Goal: Task Accomplishment & Management: Manage account settings

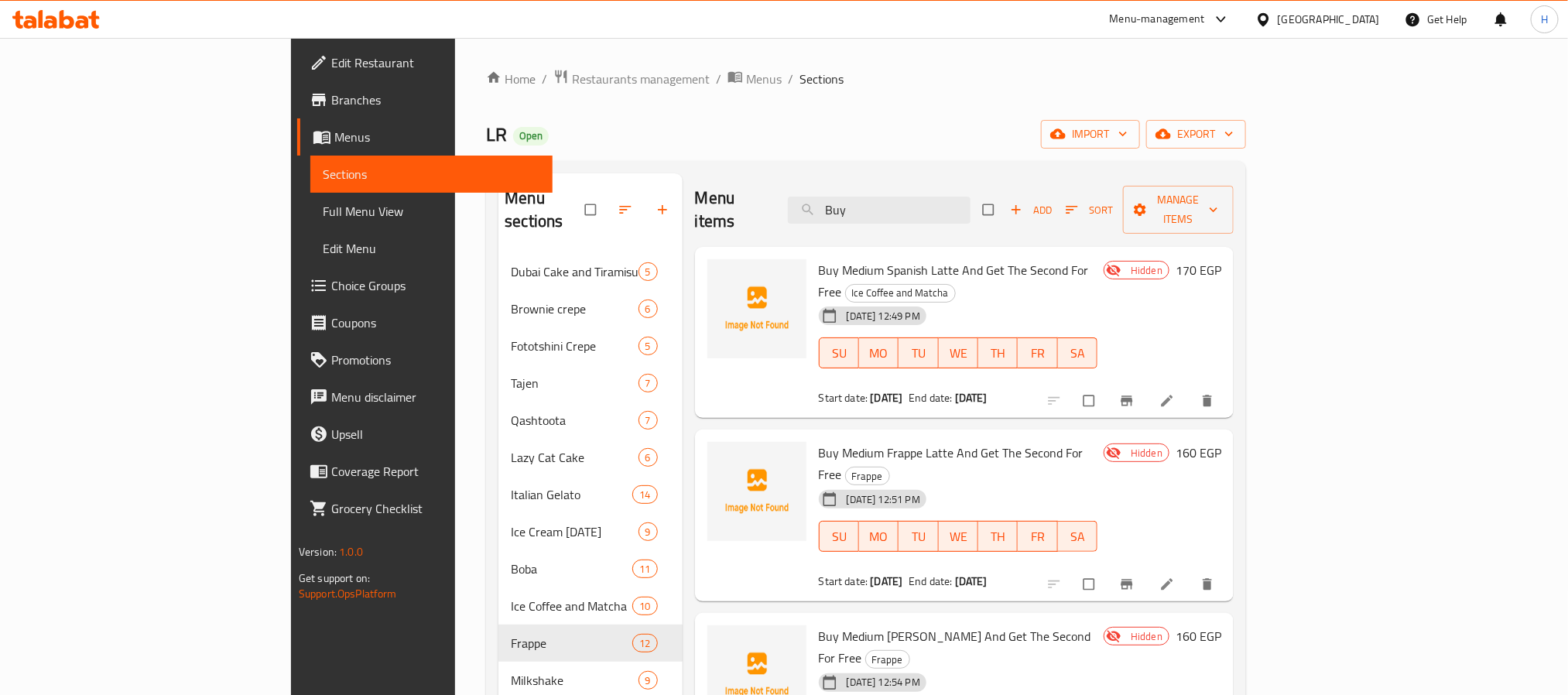
drag, startPoint x: 949, startPoint y: 208, endPoint x: 859, endPoint y: 205, distance: 90.0
click at [859, 205] on div "Menu items Buy Add Sort Manage items" at bounding box center [964, 210] width 539 height 73
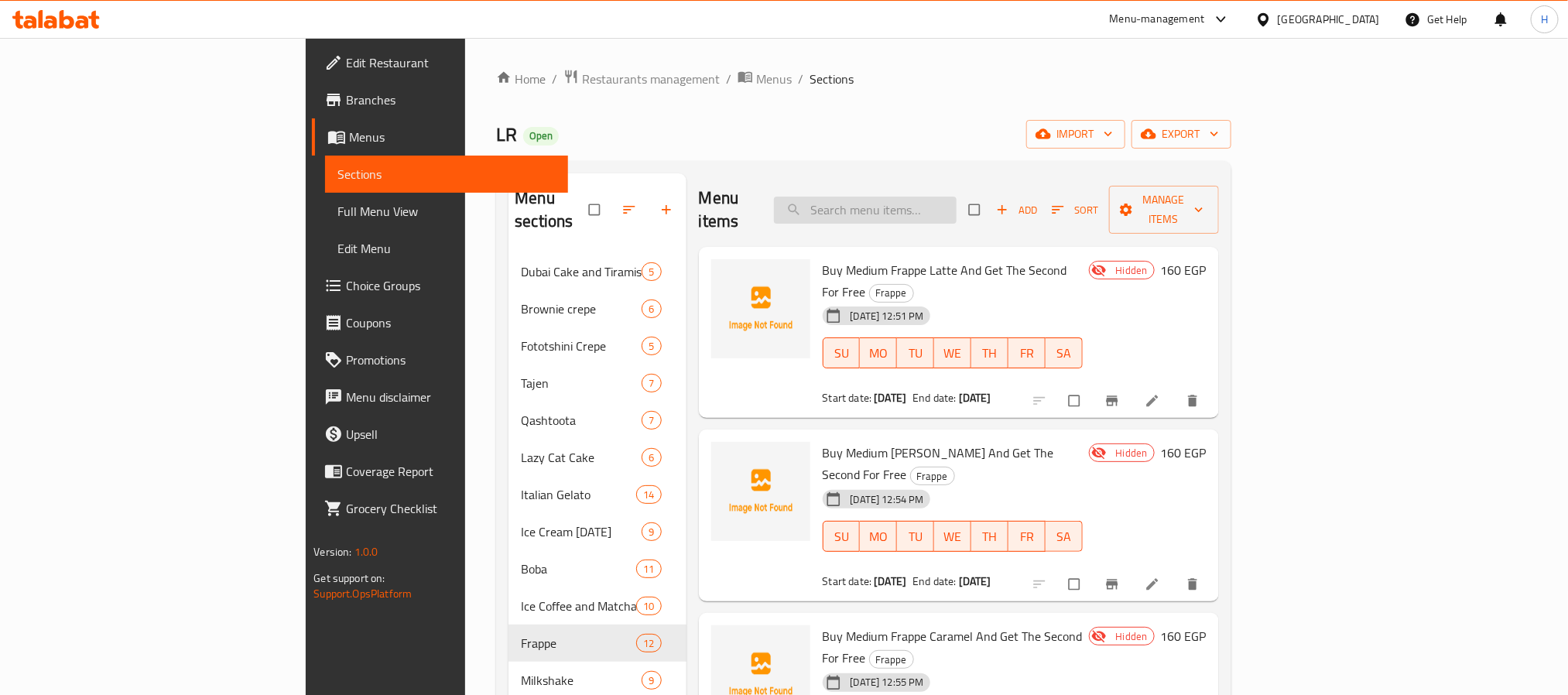
click at [950, 197] on input "search" at bounding box center [865, 210] width 183 height 27
paste input "Buy"
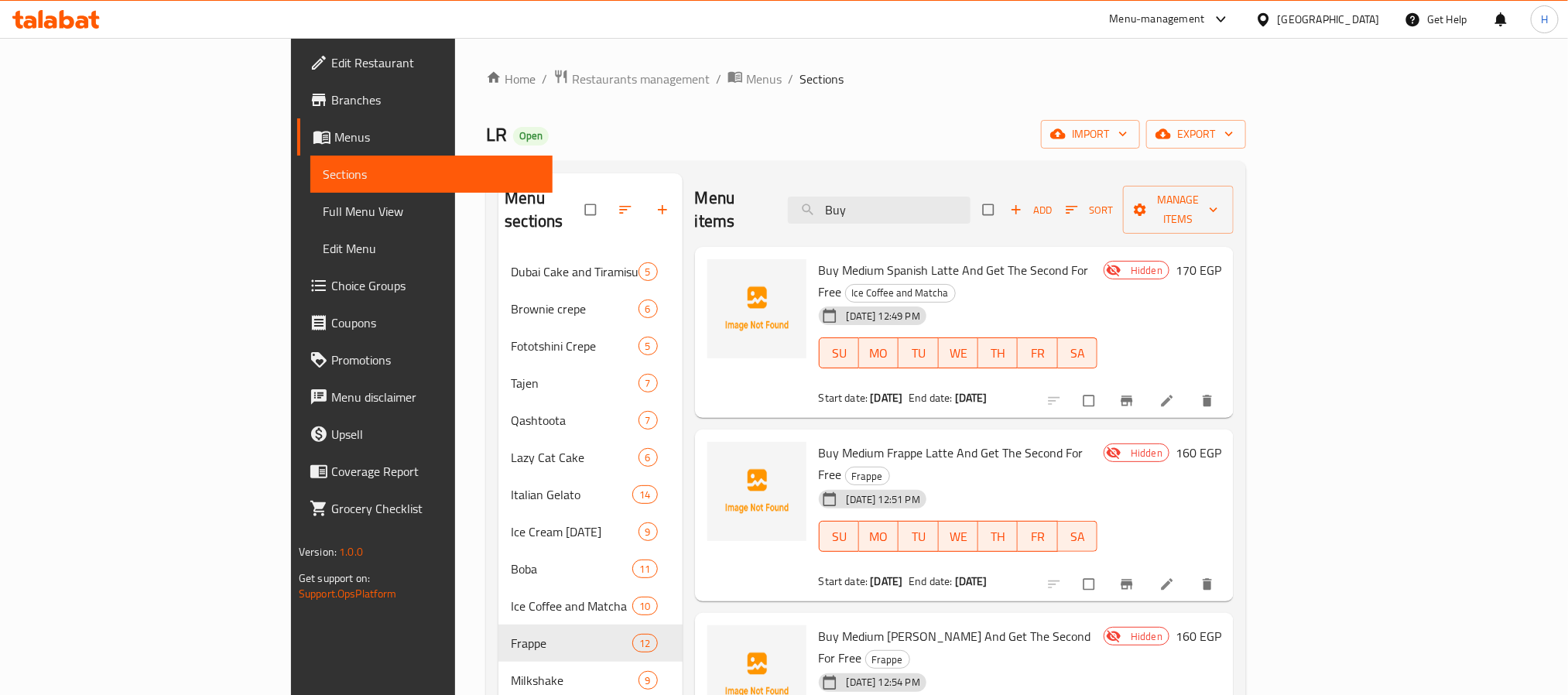
type input "Buy"
click at [322, 204] on span "Full Menu View" at bounding box center [431, 211] width 218 height 19
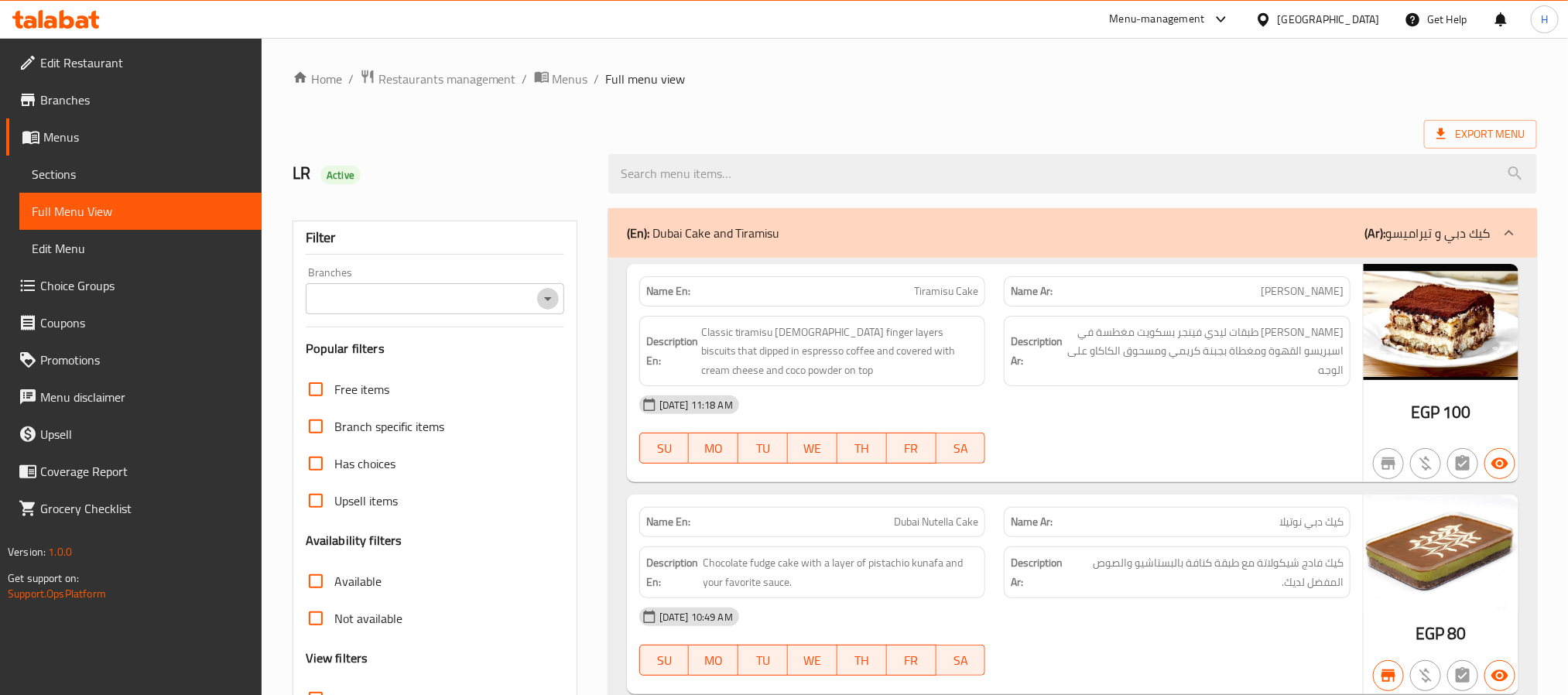
click at [545, 305] on icon "Open" at bounding box center [548, 299] width 19 height 19
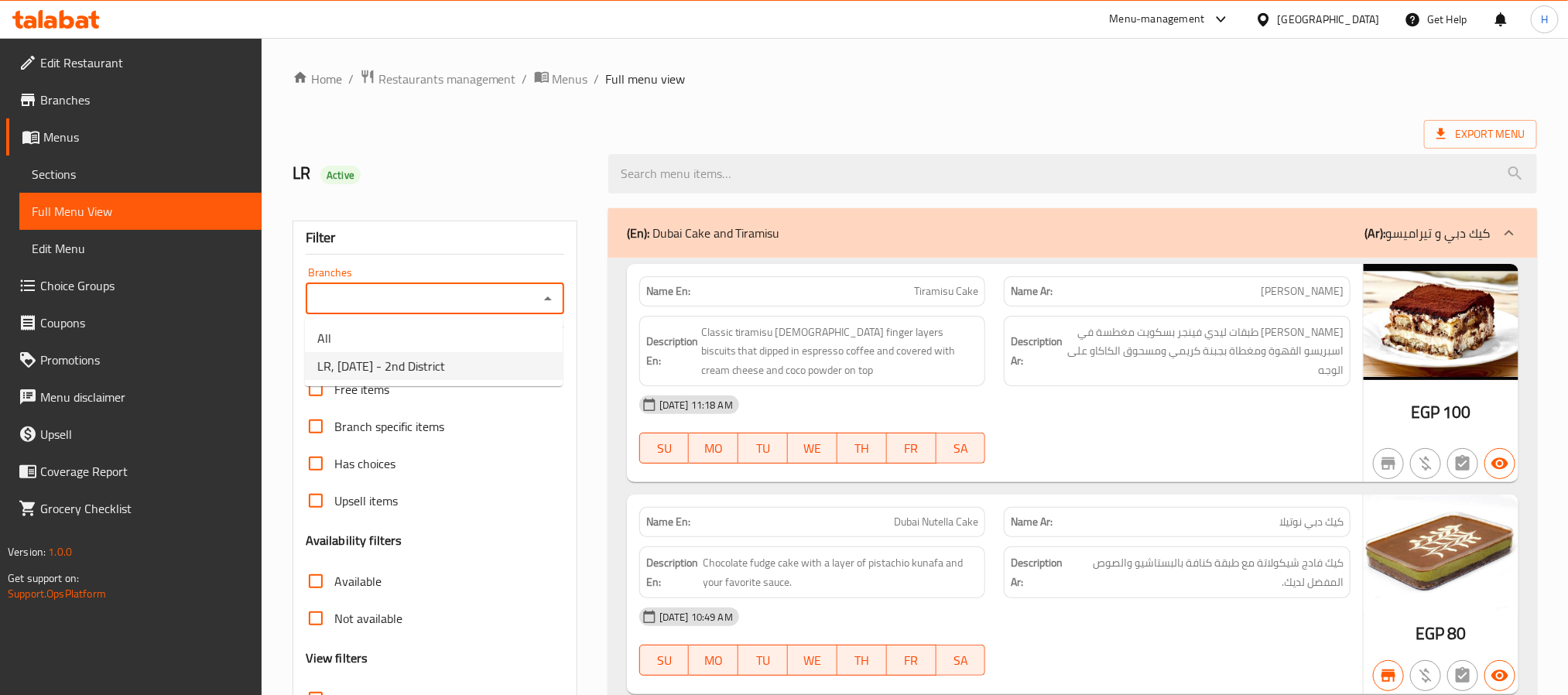
click at [493, 365] on li "LR, 6th of October - 2nd District" at bounding box center [433, 366] width 258 height 28
type input "LR, 6th of October - 2nd District"
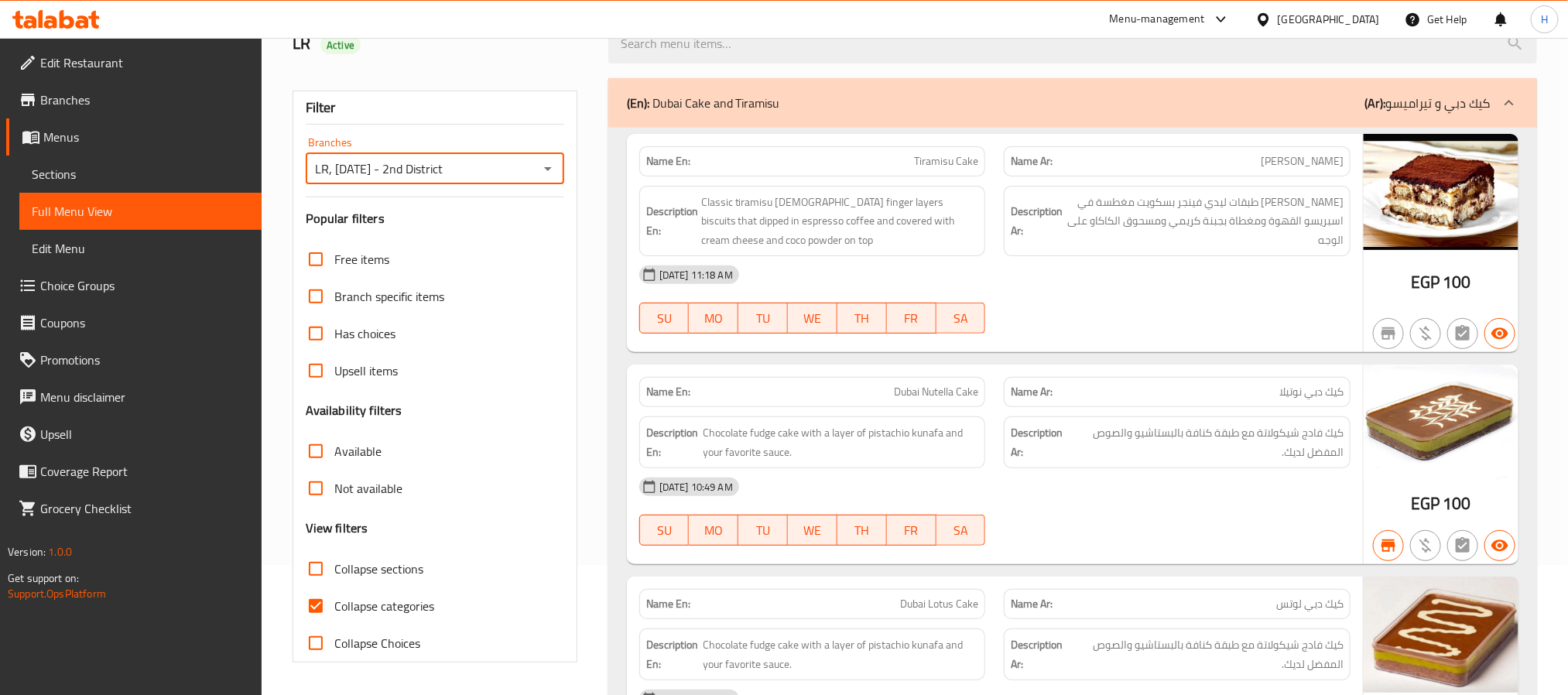
click at [362, 597] on span "Collapse categories" at bounding box center [384, 607] width 100 height 19
click at [334, 597] on input "Collapse categories" at bounding box center [316, 607] width 37 height 37
checkbox input "false"
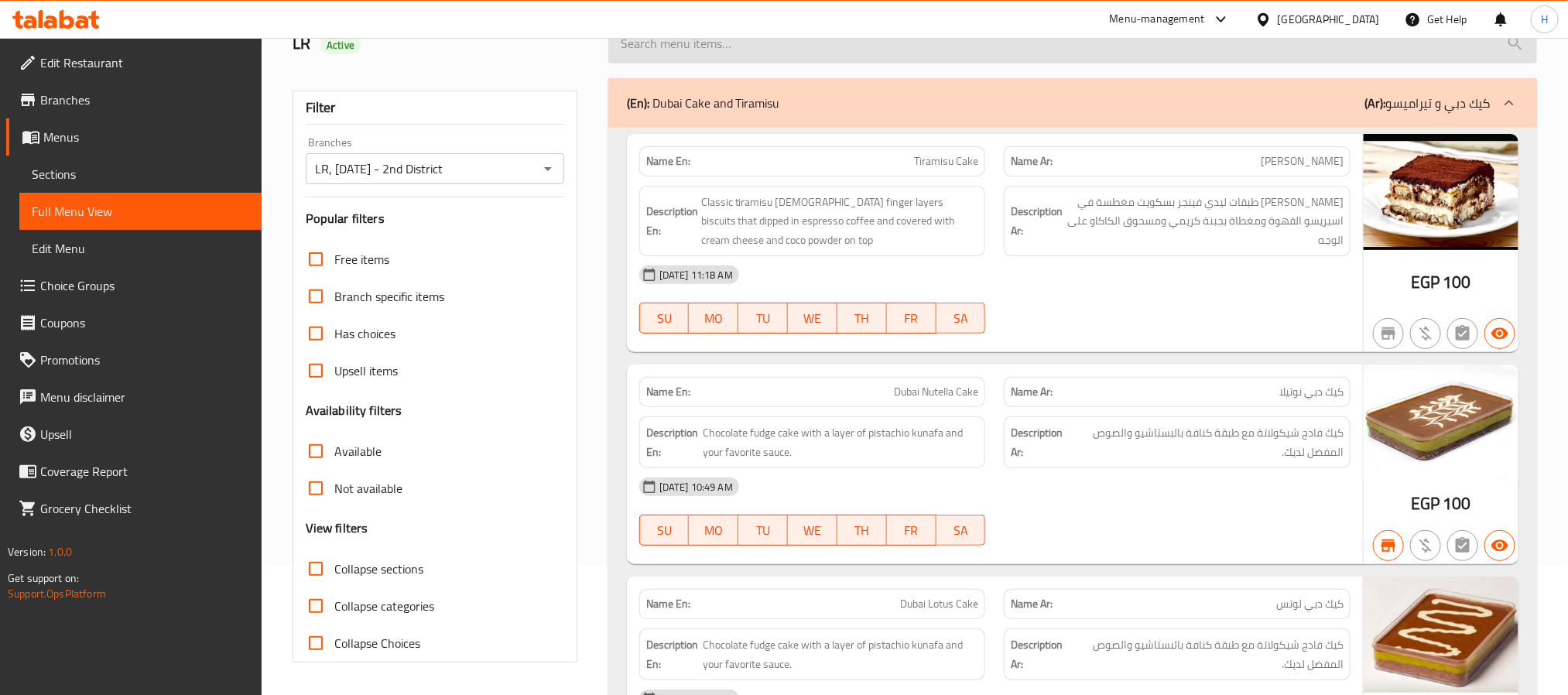
click at [825, 52] on input "search" at bounding box center [1073, 43] width 929 height 39
paste input "Buy"
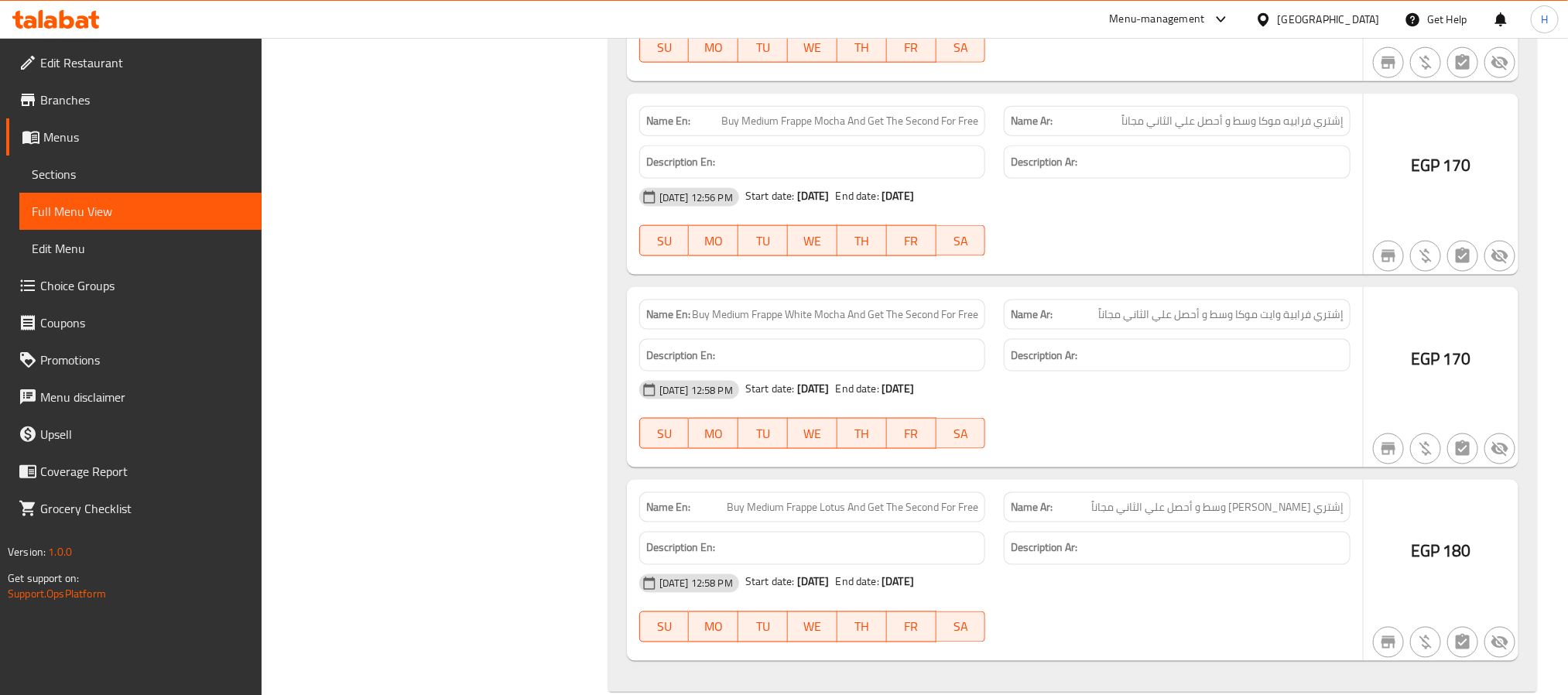
scroll to position [1045, 0]
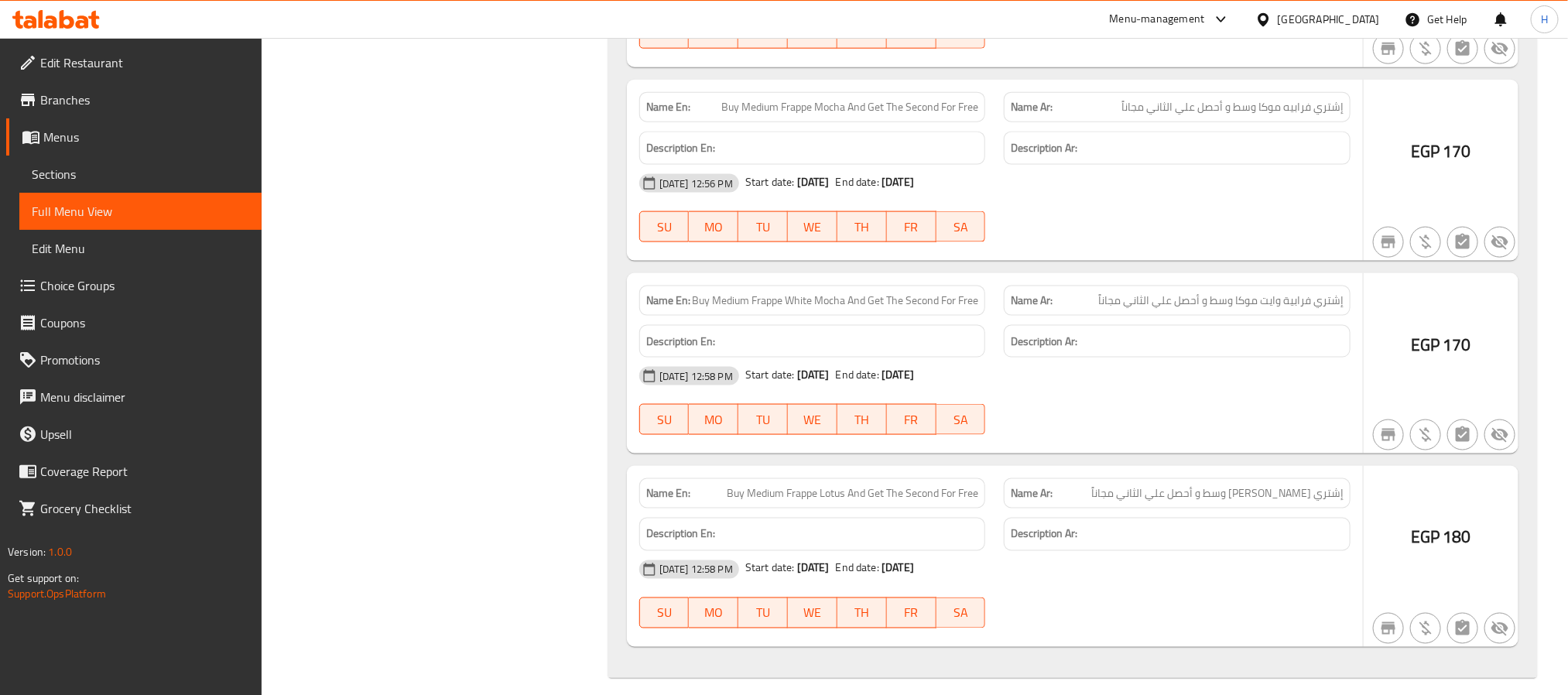
type input "Buy"
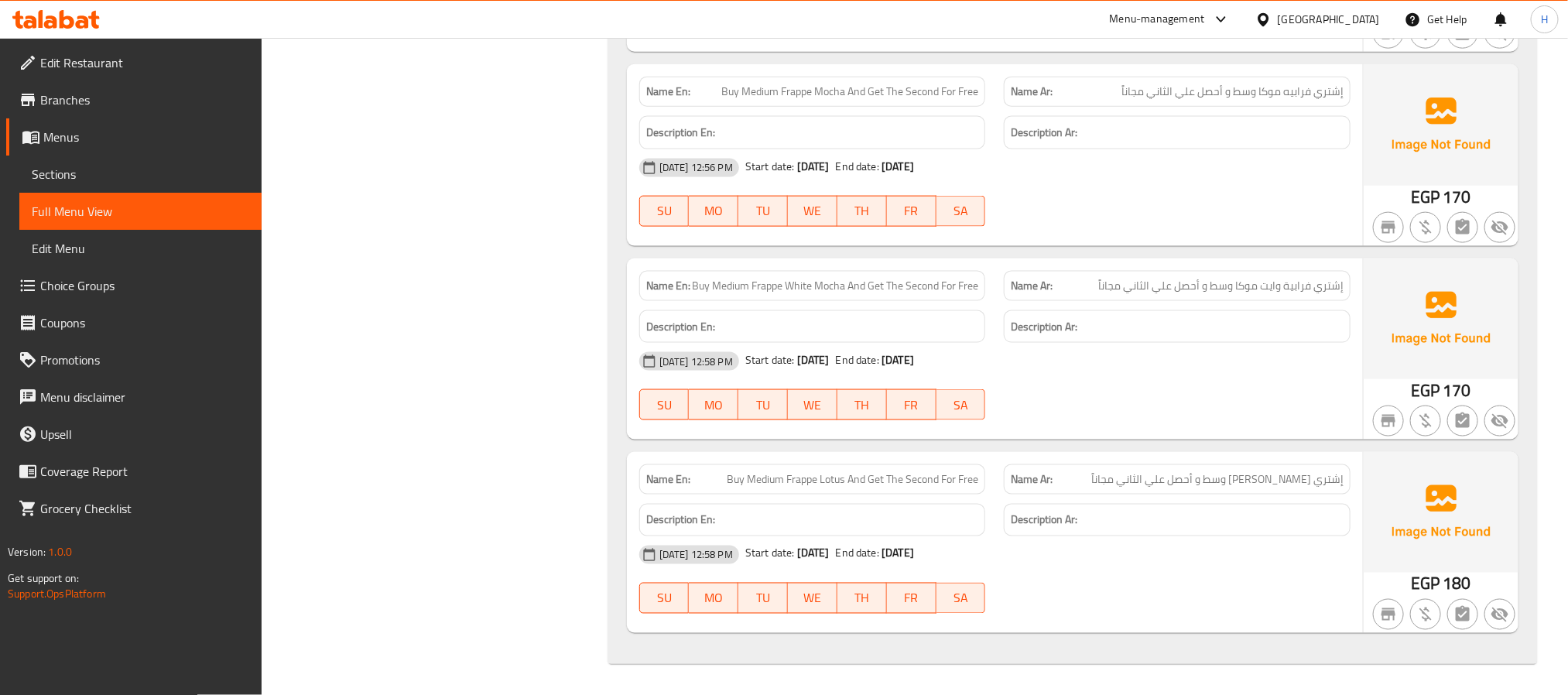
scroll to position [0, 0]
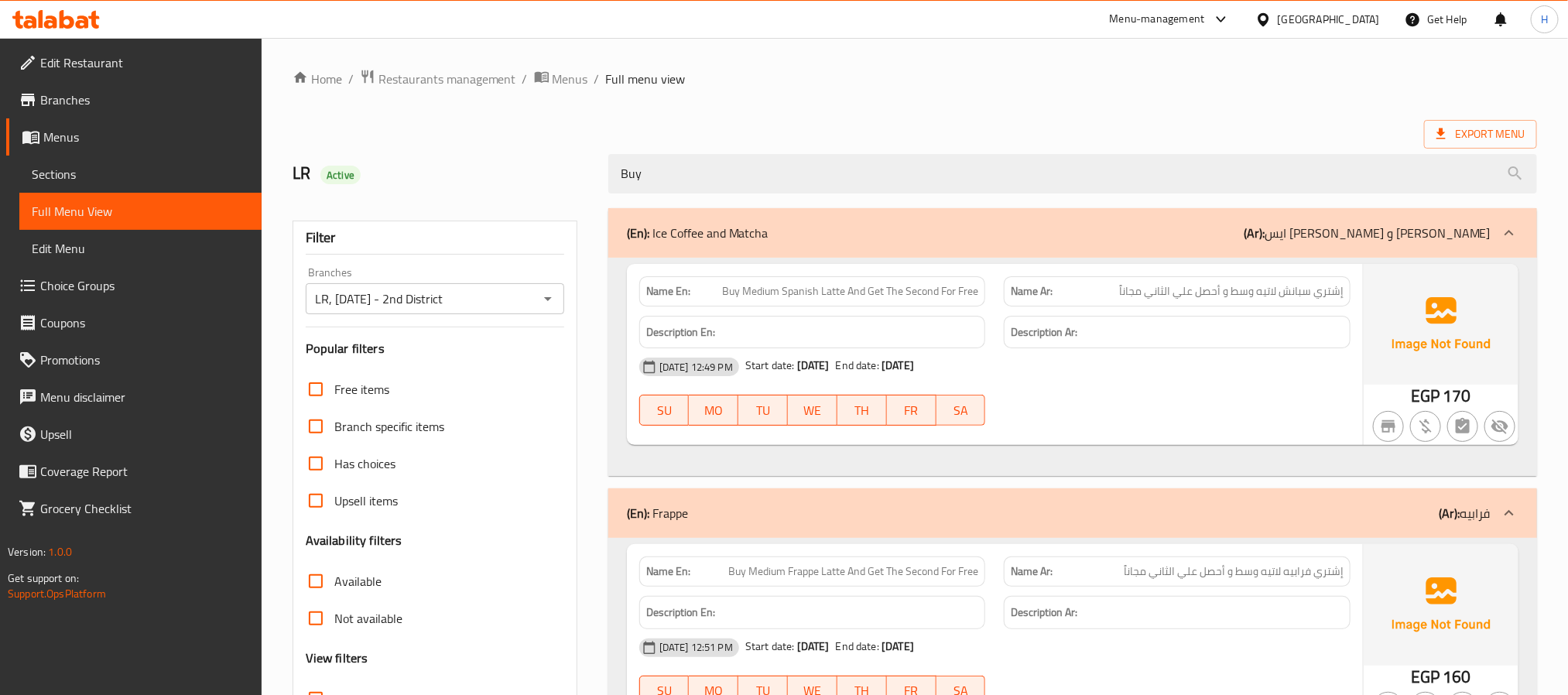
drag, startPoint x: 599, startPoint y: 484, endPoint x: 692, endPoint y: -16, distance: 508.6
drag, startPoint x: 702, startPoint y: 168, endPoint x: 507, endPoint y: 196, distance: 197.0
click at [507, 196] on div "LR Active Buy" at bounding box center [915, 174] width 1263 height 69
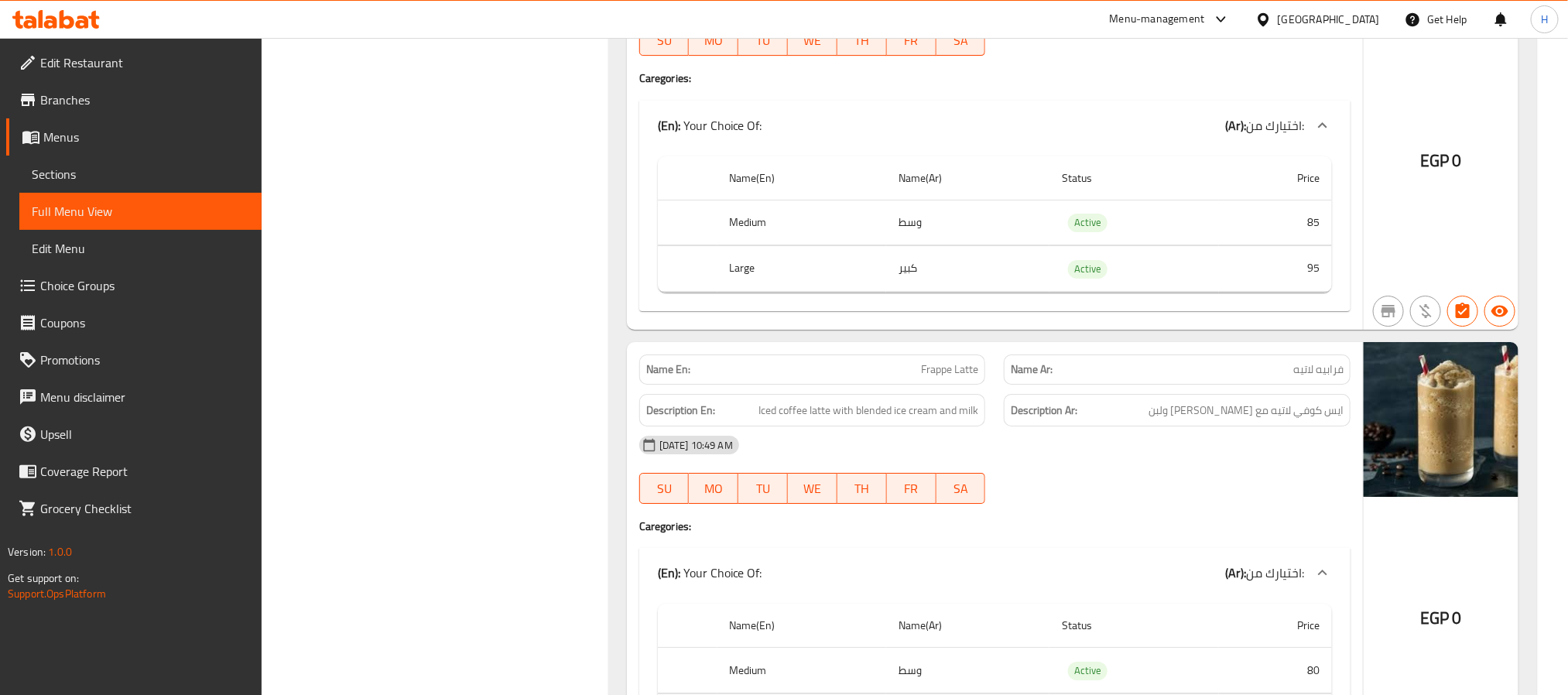
scroll to position [26944, 0]
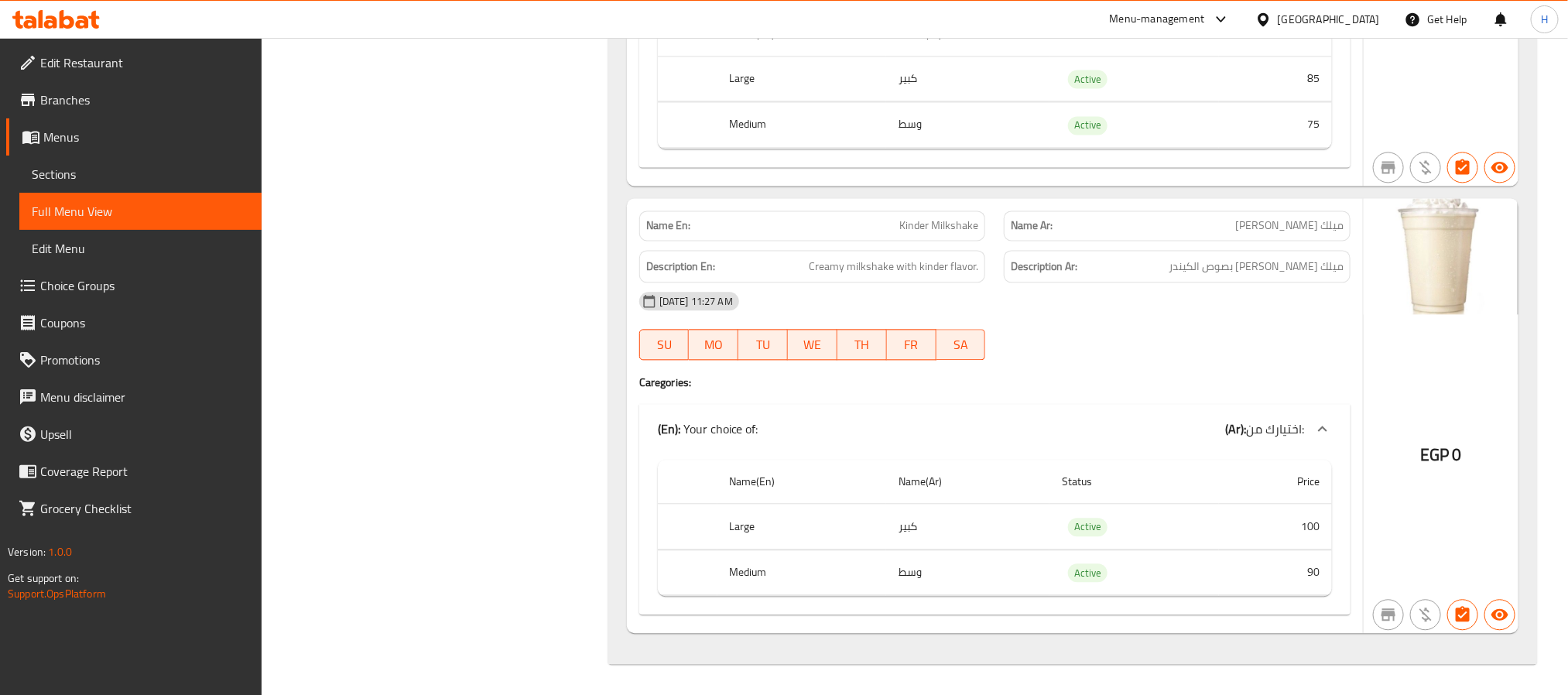
drag, startPoint x: 440, startPoint y: 272, endPoint x: 425, endPoint y: 641, distance: 369.3
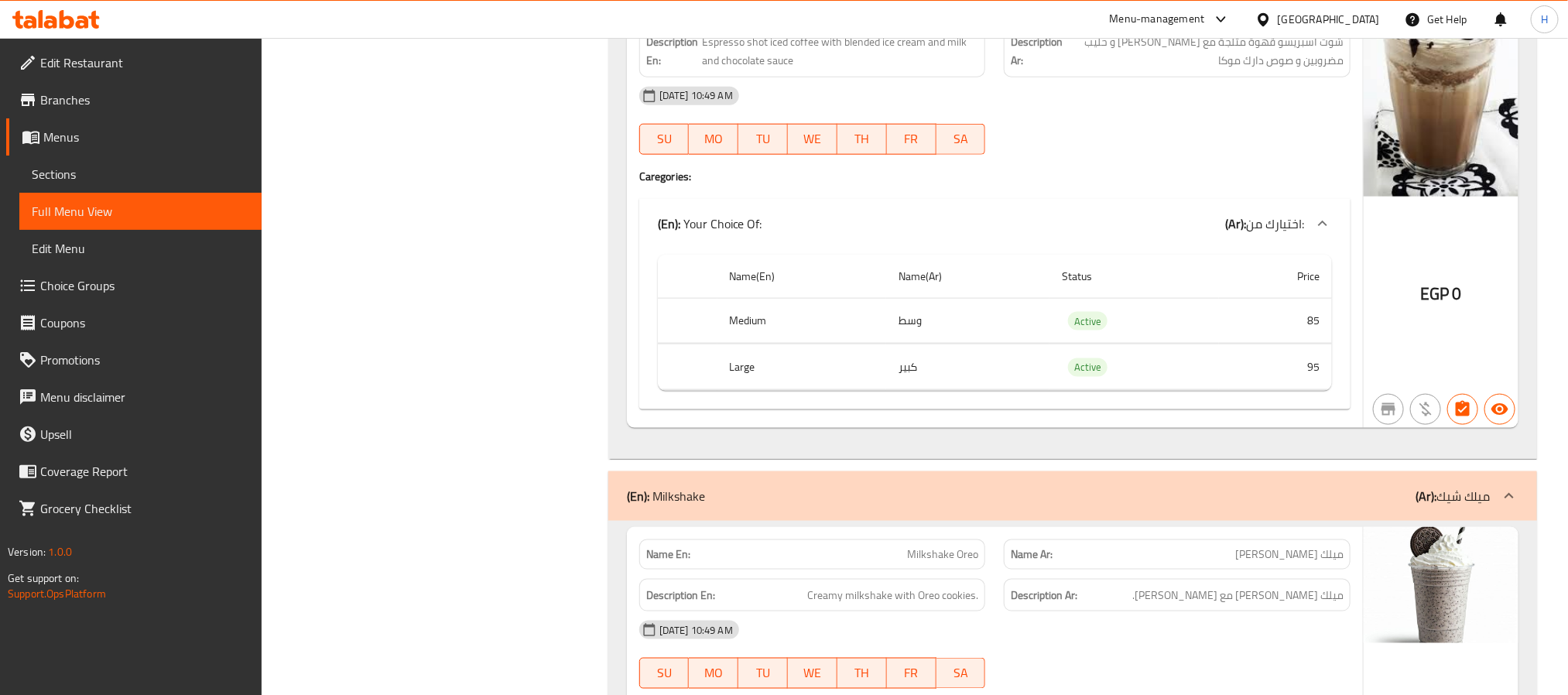
drag, startPoint x: 447, startPoint y: 249, endPoint x: 485, endPoint y: 107, distance: 147.0
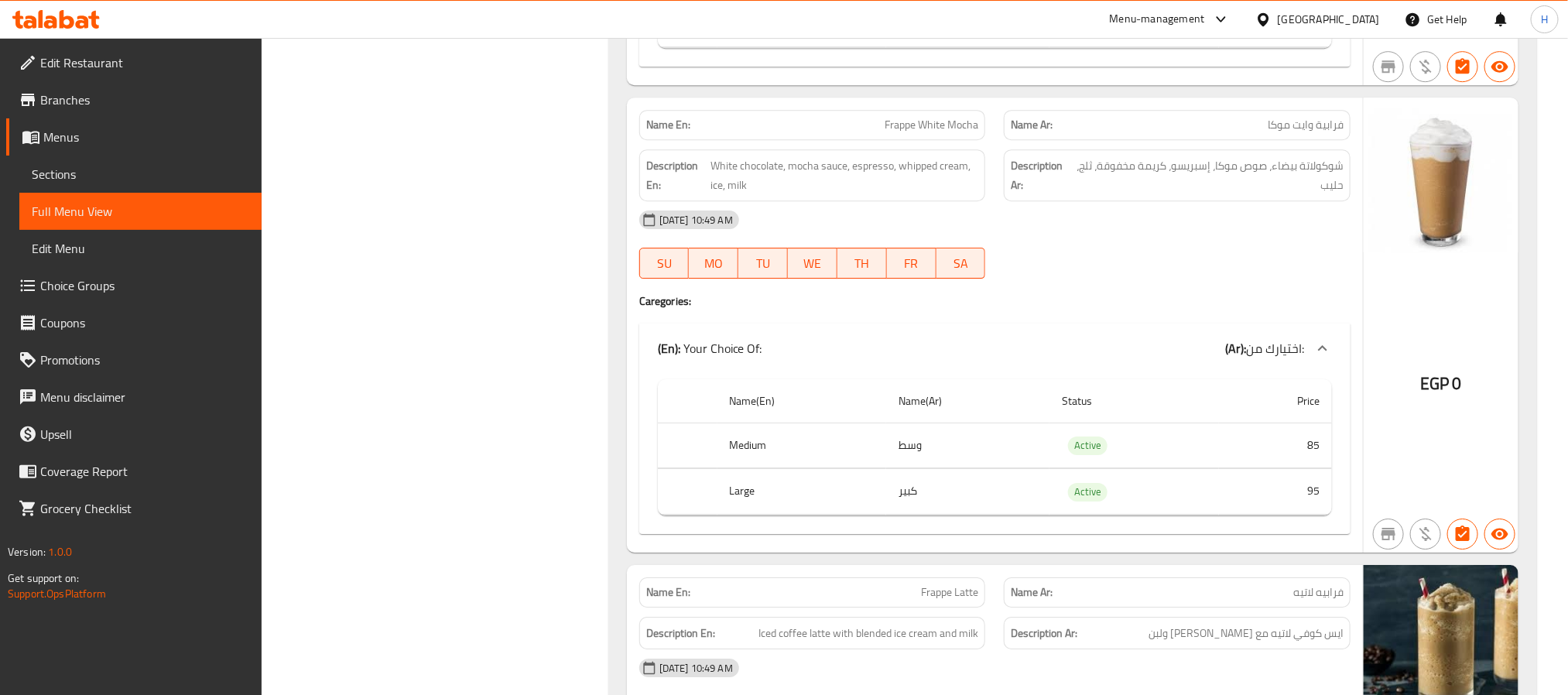
drag, startPoint x: 425, startPoint y: 435, endPoint x: 468, endPoint y: 117, distance: 320.9
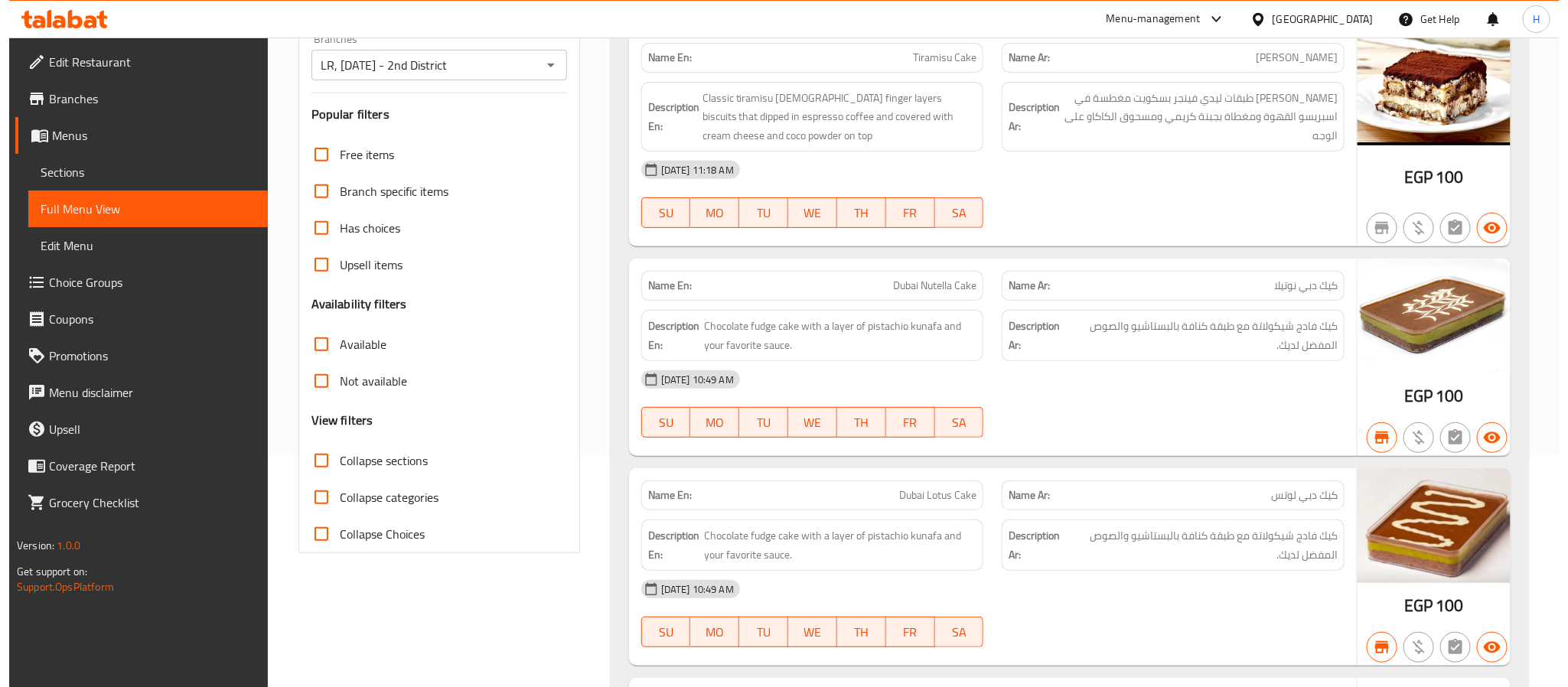
scroll to position [0, 0]
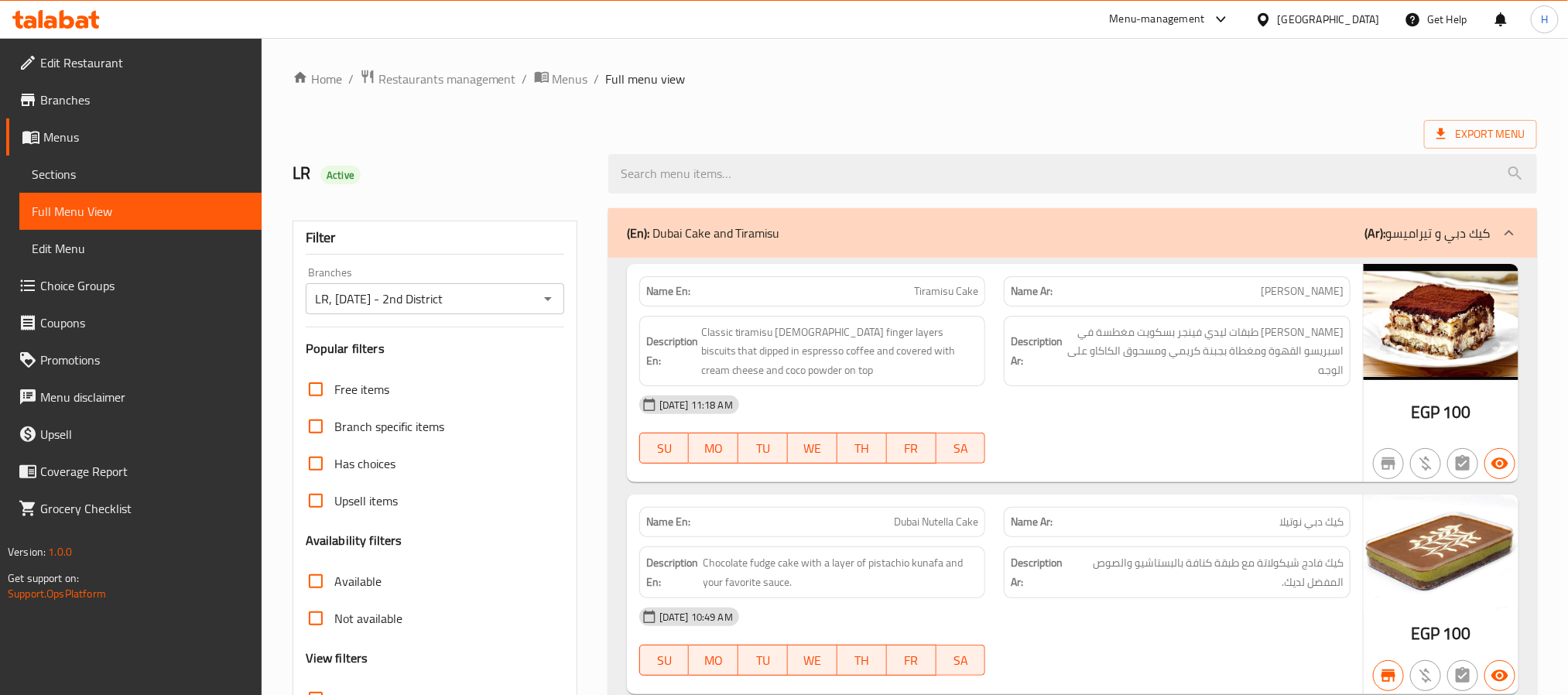
drag, startPoint x: 455, startPoint y: 38, endPoint x: 486, endPoint y: -92, distance: 133.6
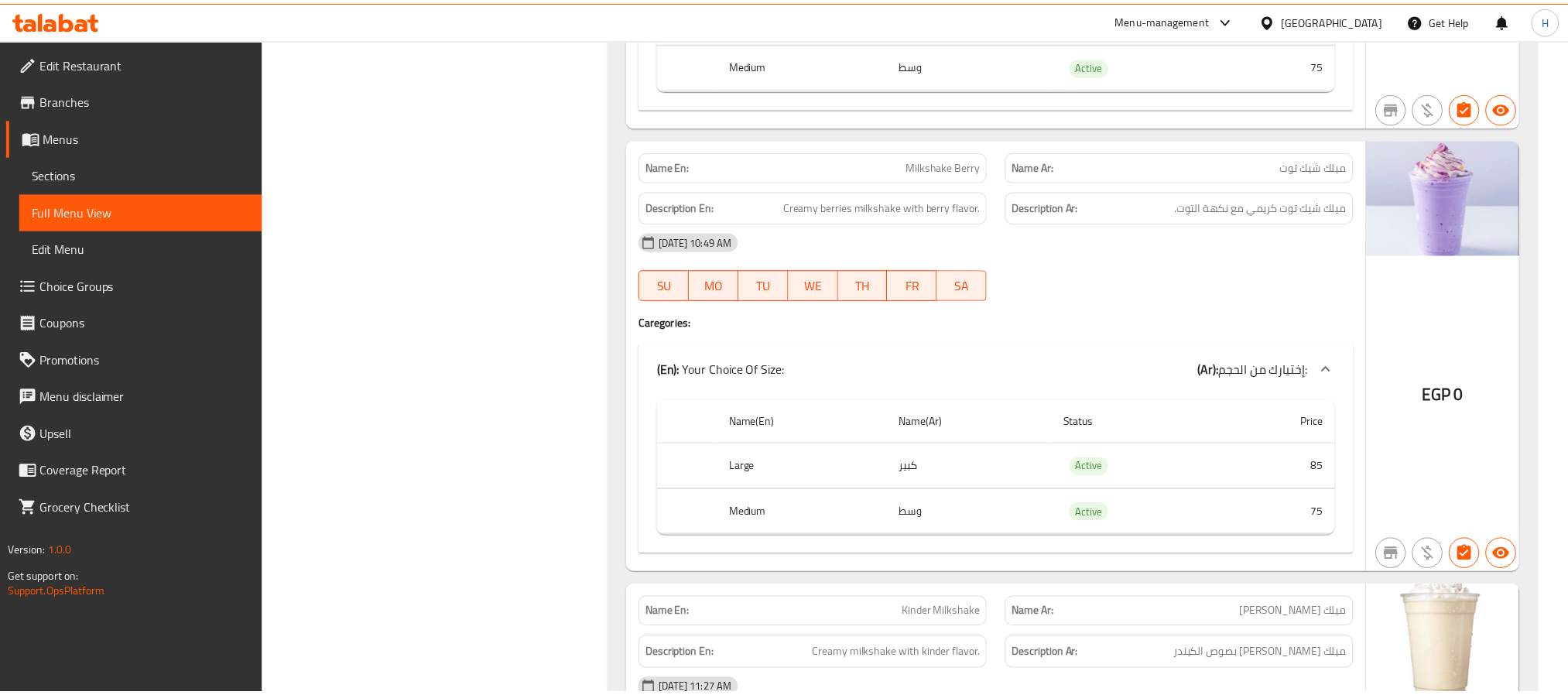
scroll to position [26925, 0]
